Goal: Task Accomplishment & Management: Manage account settings

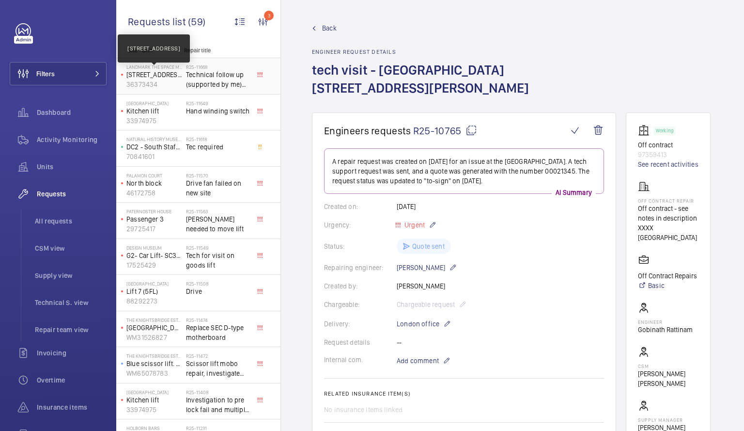
click at [151, 70] on p "[STREET_ADDRESS]" at bounding box center [154, 75] width 56 height 10
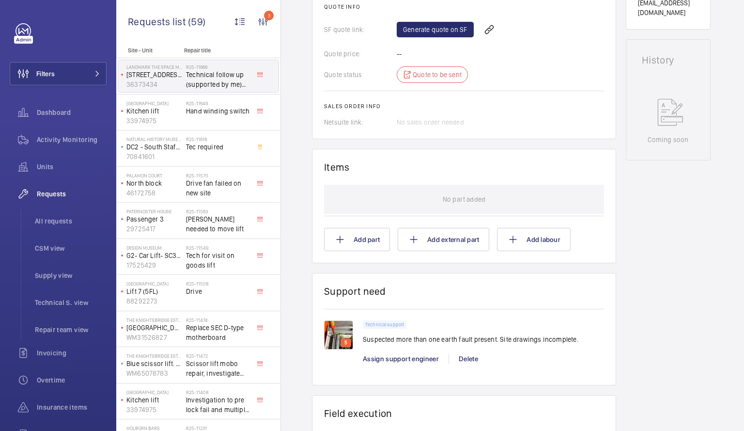
scroll to position [331, 0]
